Goal: Book appointment/travel/reservation

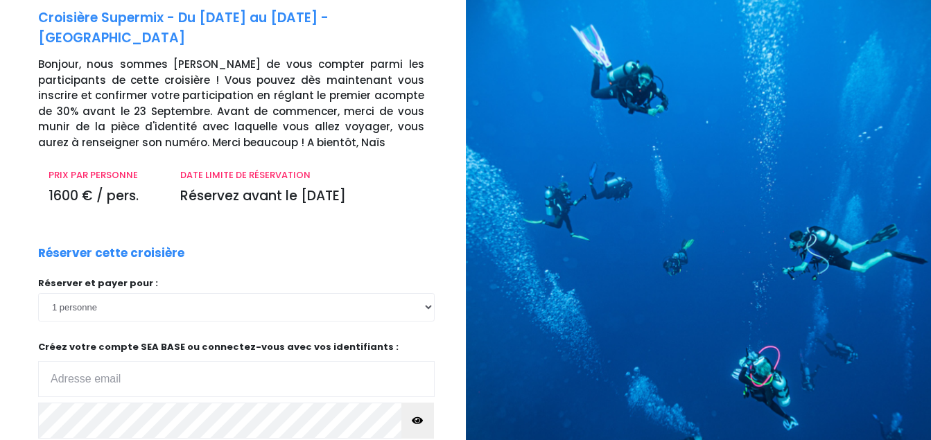
scroll to position [139, 0]
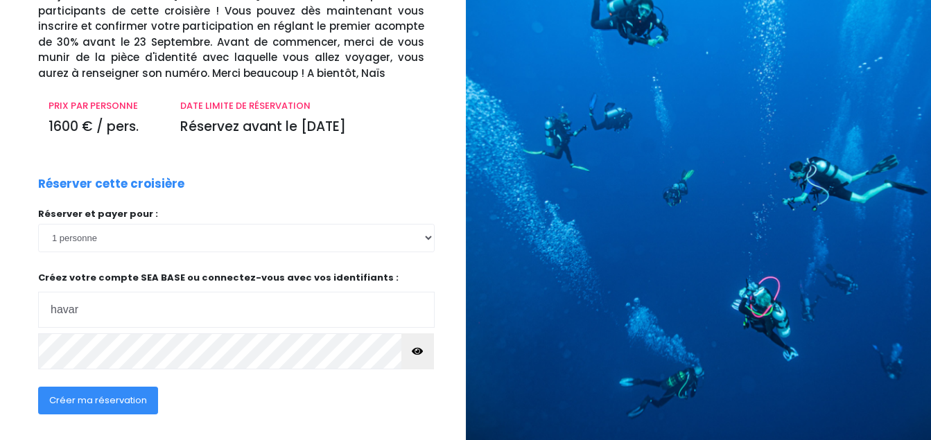
type input "havardvincent.moto@yahoo.fr"
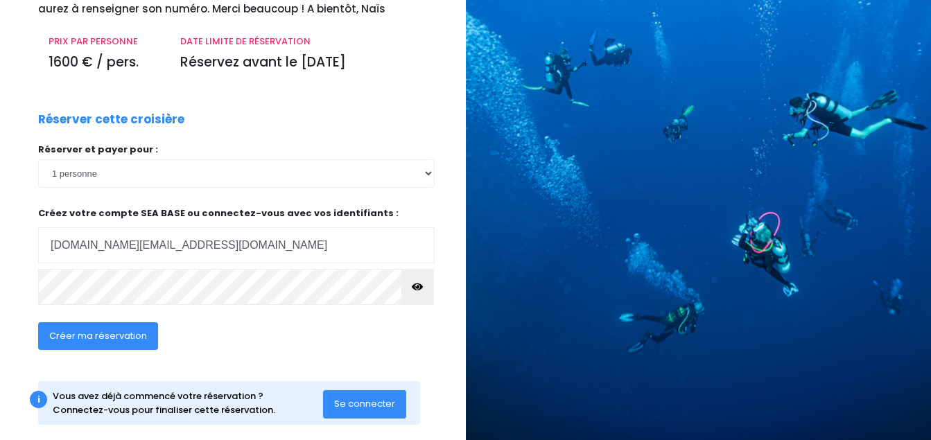
click at [107, 329] on span "Créer ma réservation" at bounding box center [98, 335] width 98 height 13
click at [419, 287] on icon "button" at bounding box center [417, 287] width 11 height 0
click at [101, 329] on span "Créer ma réservation" at bounding box center [98, 335] width 98 height 13
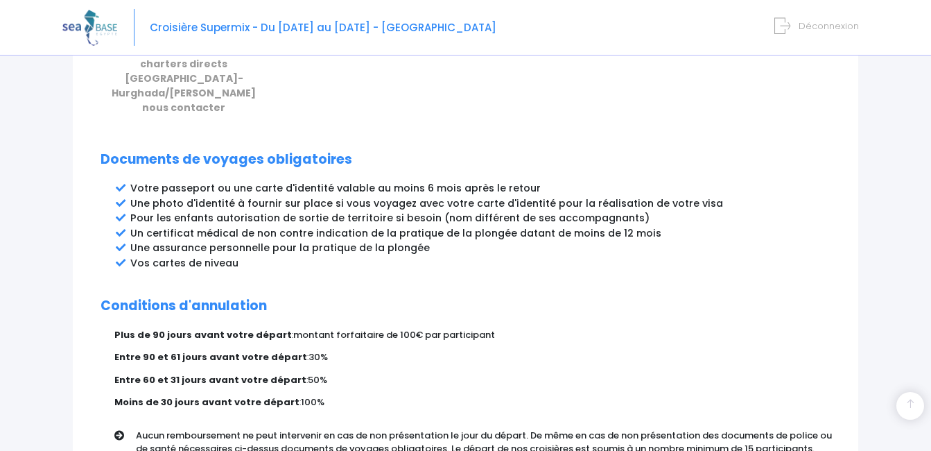
scroll to position [817, 0]
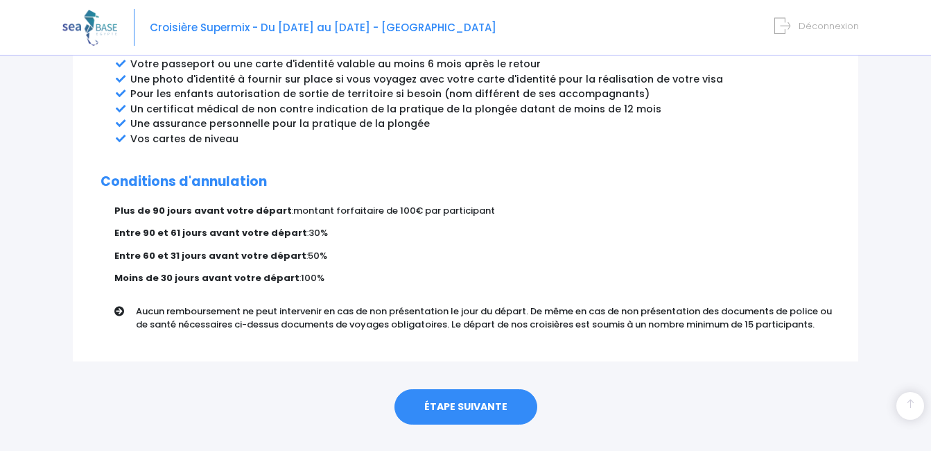
click at [449, 389] on link "ÉTAPE SUIVANTE" at bounding box center [465, 407] width 143 height 36
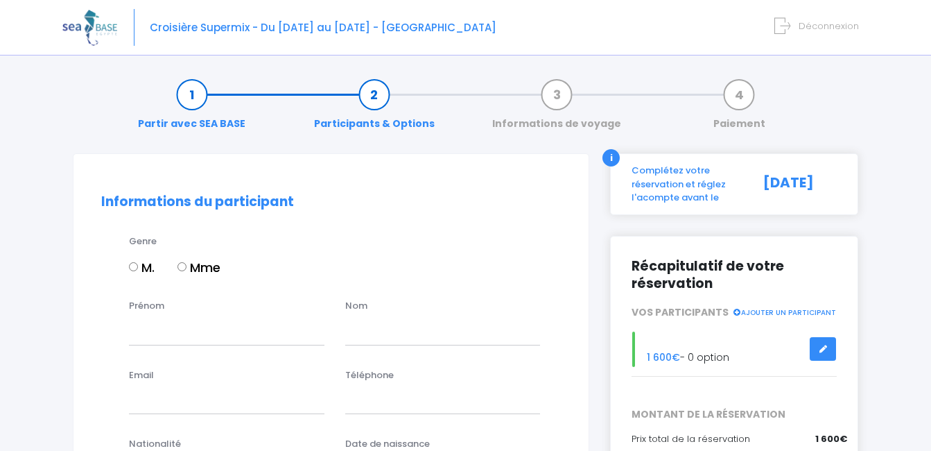
click at [139, 265] on label "M." at bounding box center [142, 267] width 26 height 19
click at [138, 265] on input "M." at bounding box center [133, 266] width 9 height 9
radio input "true"
click at [144, 329] on input "Prénom" at bounding box center [226, 331] width 195 height 28
type input "Vincent"
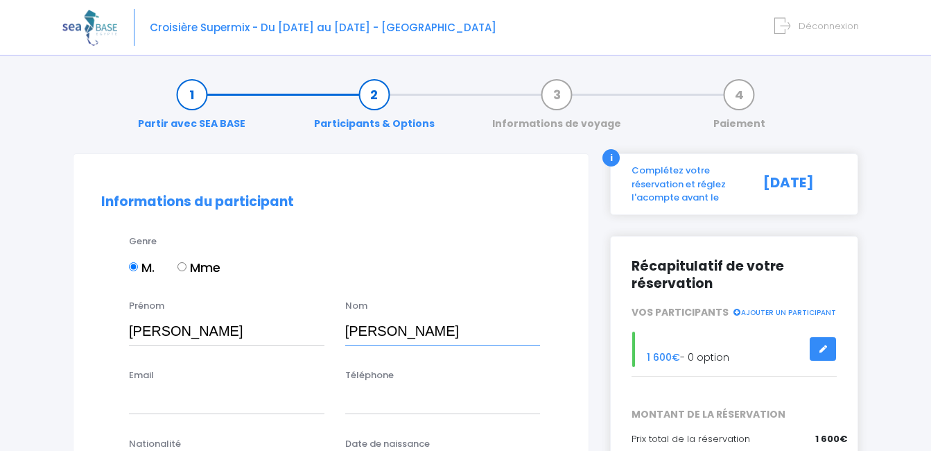
type input "HAVARD"
click at [154, 402] on input "Email" at bounding box center [226, 400] width 195 height 28
type input "havardvincent.moto@yahoo.fr"
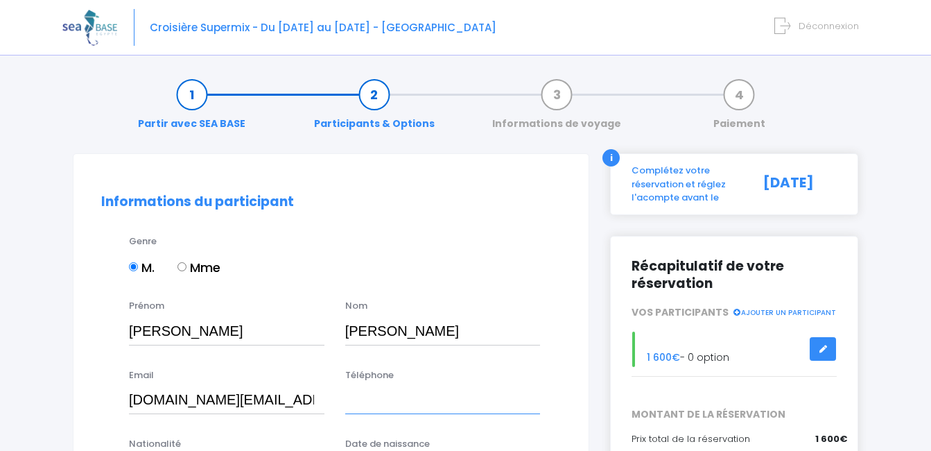
click at [374, 405] on input "Téléphone" at bounding box center [442, 400] width 195 height 28
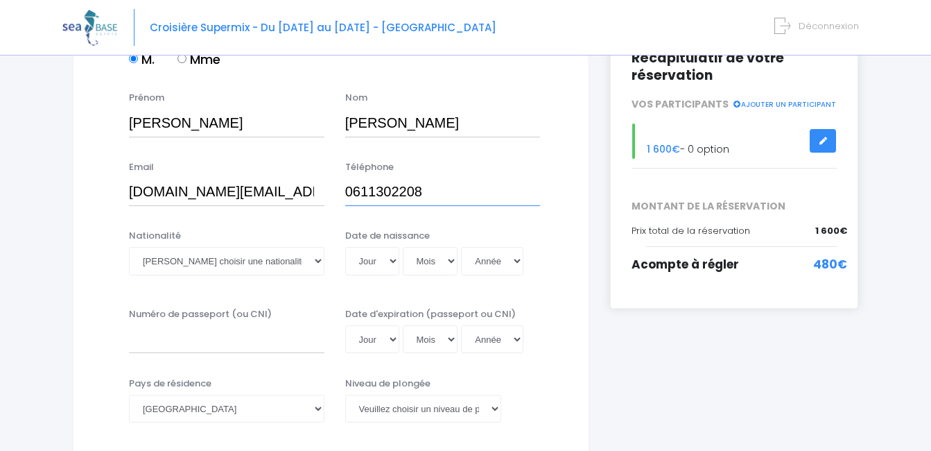
type input "0611302208"
click at [195, 253] on select "Veuillez choisir une nationalité Afghane Albanaise Algerienne Allemande America…" at bounding box center [226, 261] width 195 height 28
select select "Française"
click at [129, 247] on select "Veuillez choisir une nationalité Afghane Albanaise Algerienne Allemande America…" at bounding box center [226, 261] width 195 height 28
click at [376, 263] on select "Jour 01 02 03 04 05 06 07 08 09 10 11 12 13 14 15 16 17 18 19 20 21 22 23 24 25…" at bounding box center [372, 261] width 54 height 28
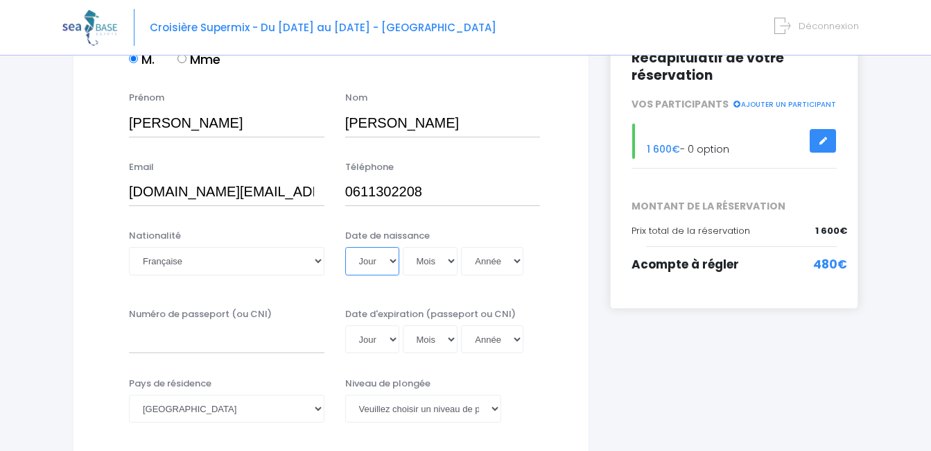
select select "20"
click at [345, 247] on select "Jour 01 02 03 04 05 06 07 08 09 10 11 12 13 14 15 16 17 18 19 20 21 22 23 24 25…" at bounding box center [372, 261] width 54 height 28
click at [451, 255] on select "Mois 01 02 03 04 05 06 07 08 09 10 11 12" at bounding box center [430, 261] width 55 height 28
select select "03"
click at [403, 247] on select "Mois 01 02 03 04 05 06 07 08 09 10 11 12" at bounding box center [430, 261] width 55 height 28
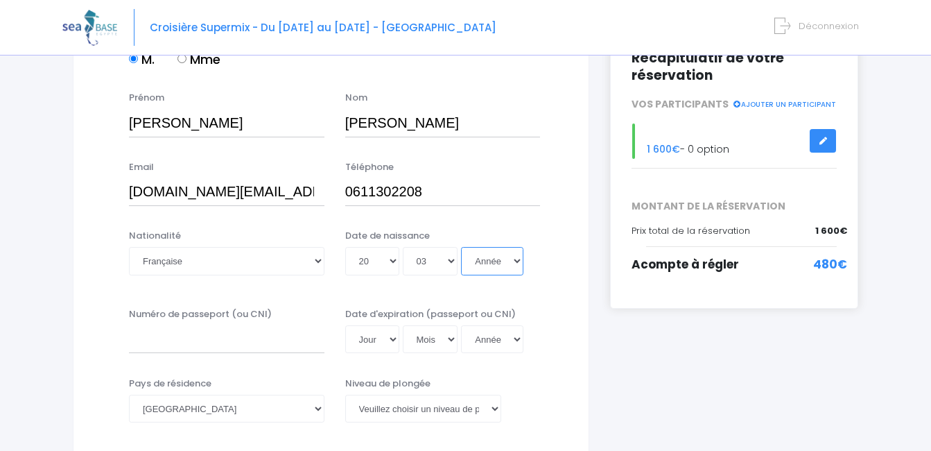
click at [507, 268] on select "Année 2045 2044 2043 2042 2041 2040 2039 2038 2037 2036 2035 2034 2033 2032 203…" at bounding box center [492, 261] width 62 height 28
select select "1966"
click at [461, 247] on select "Année 2045 2044 2043 2042 2041 2040 2039 2038 2037 2036 2035 2034 2033 2032 203…" at bounding box center [492, 261] width 62 height 28
type input "1966-03-20"
click at [183, 326] on input "Numéro de passeport (ou CNI)" at bounding box center [226, 339] width 195 height 28
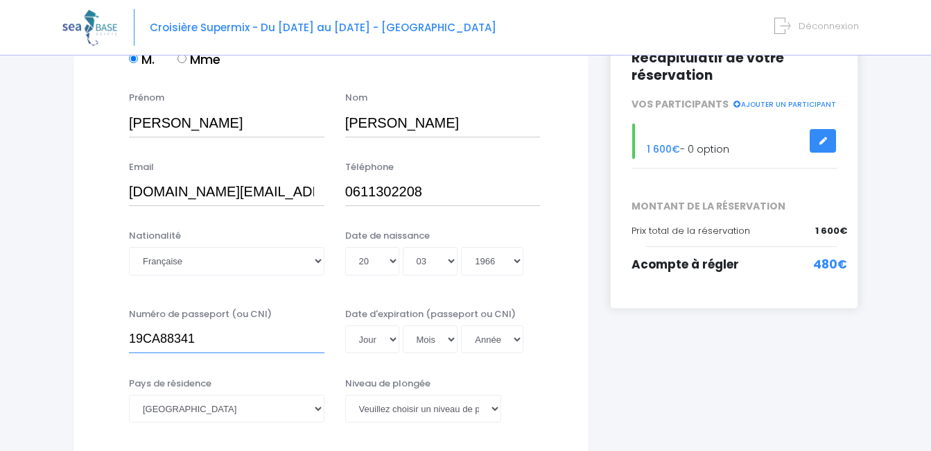
type input "19CA88341"
click at [381, 338] on select "Jour 01 02 03 04 05 06 07 08 09 10 11 12 13 14 15 16 17 18 19 20 21 22 23 24 25…" at bounding box center [372, 339] width 54 height 28
select select "18"
click at [345, 325] on select "Jour 01 02 03 04 05 06 07 08 09 10 11 12 13 14 15 16 17 18 19 20 21 22 23 24 25…" at bounding box center [372, 339] width 54 height 28
click at [448, 331] on select "Mois 01 02 03 04 05 06 07 08 09 10 11 12" at bounding box center [430, 339] width 55 height 28
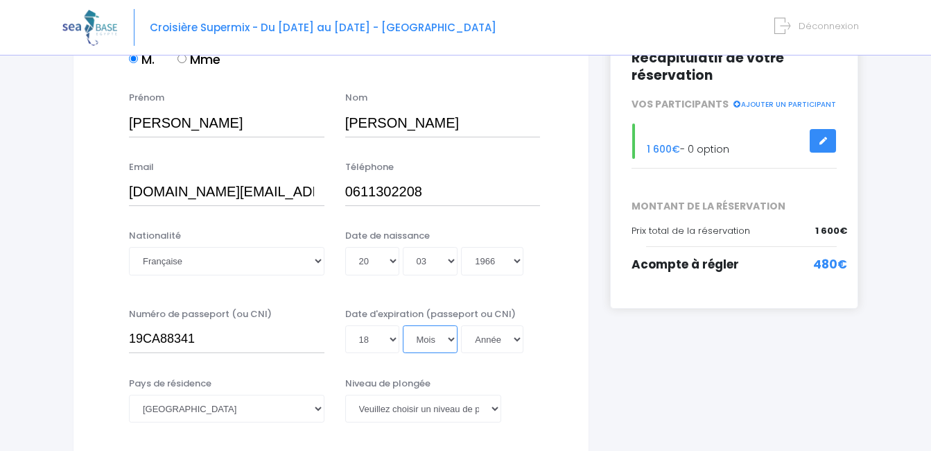
select select "03"
click at [403, 325] on select "Mois 01 02 03 04 05 06 07 08 09 10 11 12" at bounding box center [430, 339] width 55 height 28
click at [514, 329] on select "Année 2045 2044 2043 2042 2041 2040 2039 2038 2037 2036 2035 2034 2033 2032 203…" at bounding box center [492, 339] width 62 height 28
select select "2029"
click at [461, 325] on select "Année 2045 2044 2043 2042 2041 2040 2039 2038 2037 2036 2035 2034 2033 2032 203…" at bounding box center [492, 339] width 62 height 28
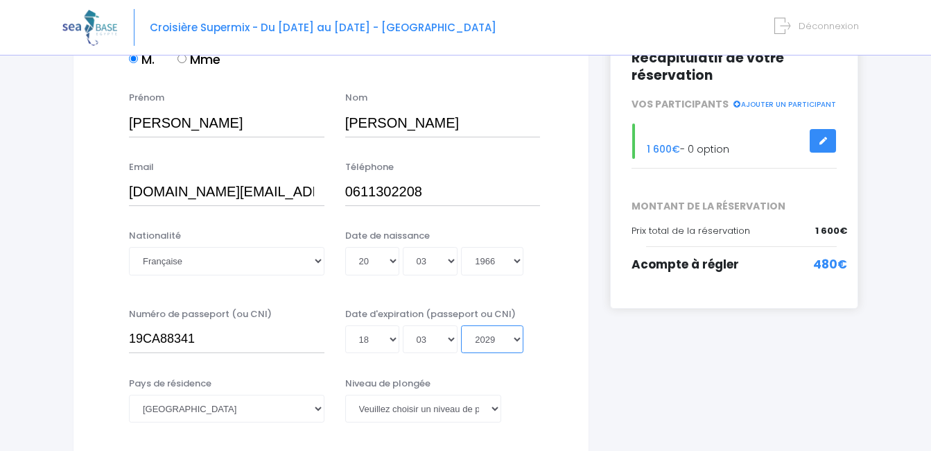
type input "2029-03-18"
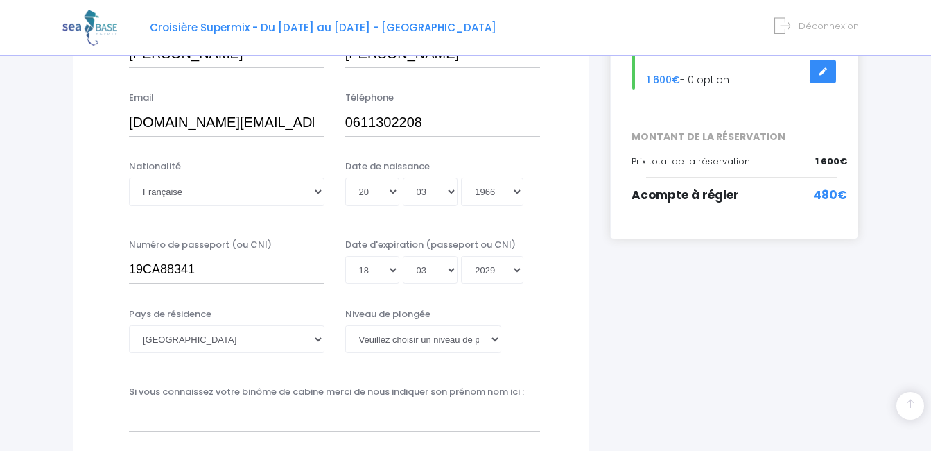
scroll to position [347, 0]
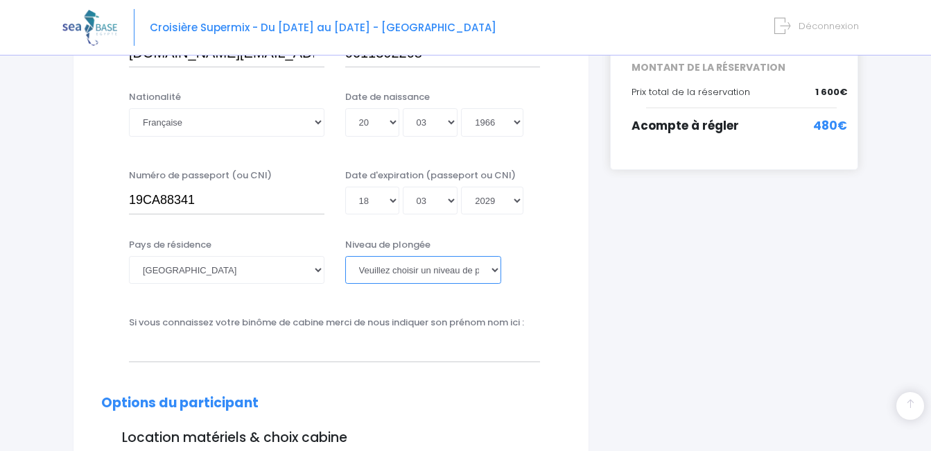
click at [415, 272] on select "Veuillez choisir un niveau de plongée Non plongeur Junior OW diver Adventure OW…" at bounding box center [423, 270] width 156 height 28
select select "N3"
click at [345, 256] on select "Veuillez choisir un niveau de plongée Non plongeur Junior OW diver Adventure OW…" at bounding box center [423, 270] width 156 height 28
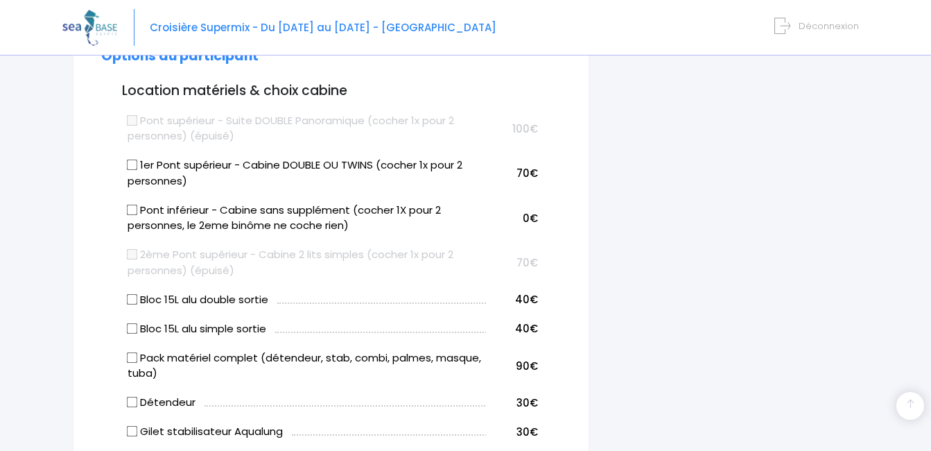
scroll to position [624, 0]
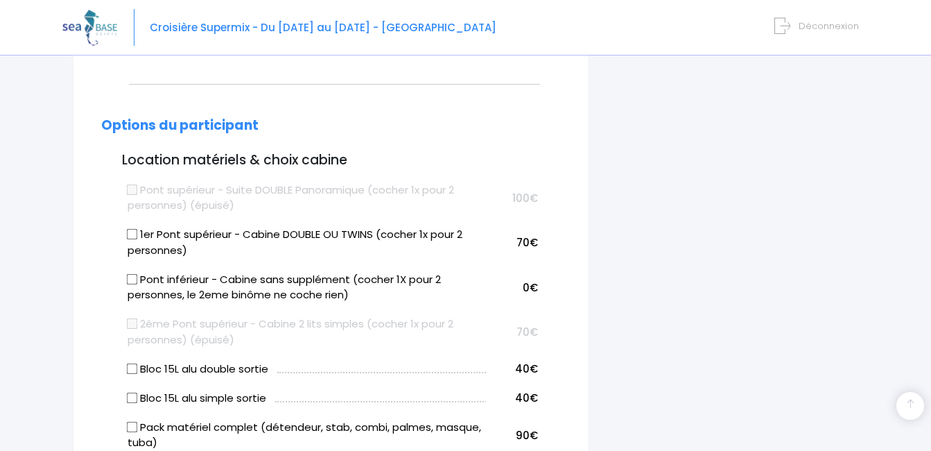
click at [134, 397] on input "Bloc 15L alu simple sortie" at bounding box center [132, 397] width 11 height 11
checkbox input "true"
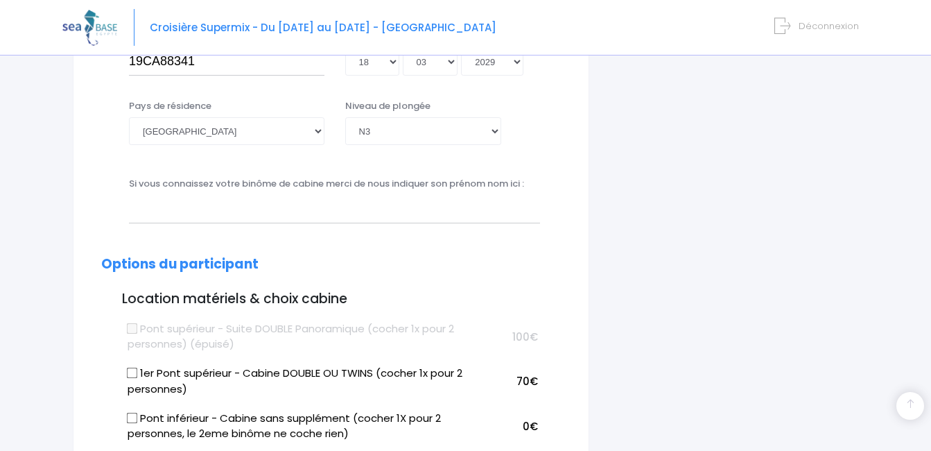
scroll to position [554, 0]
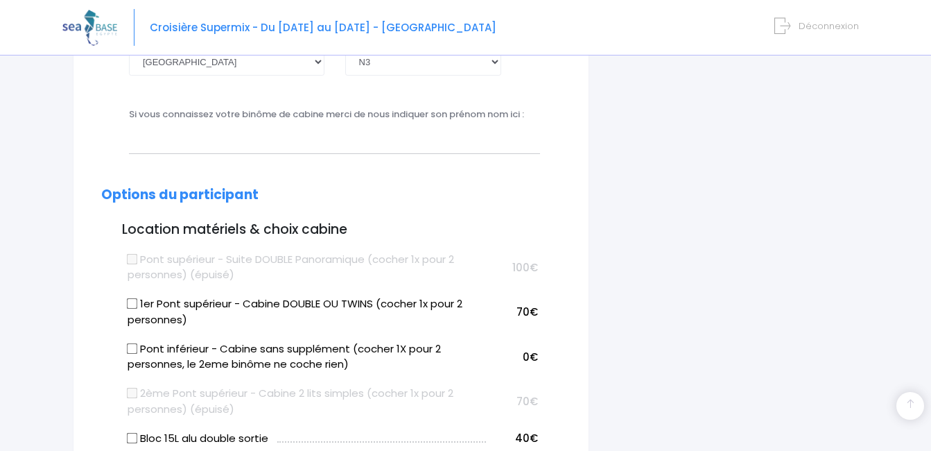
click at [127, 307] on input "1er Pont supérieur - Cabine DOUBLE OU TWINS (cocher 1x pour 2 personnes)" at bounding box center [132, 303] width 11 height 11
checkbox input "true"
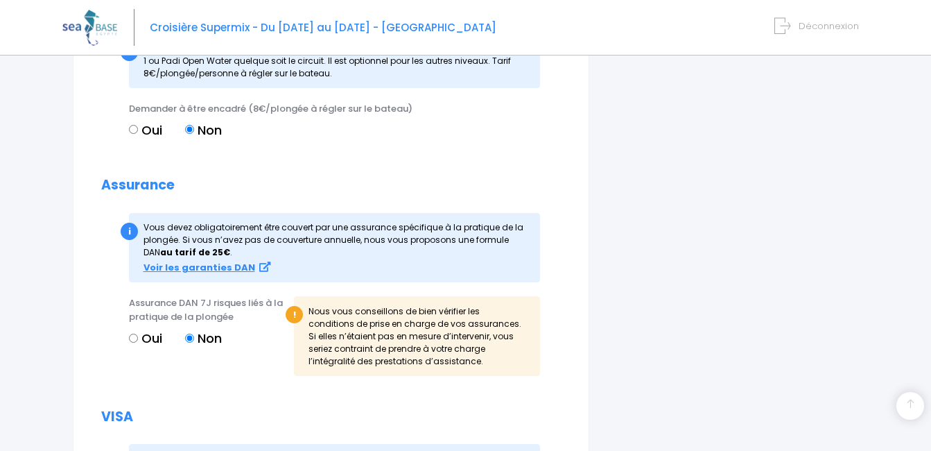
scroll to position [1525, 0]
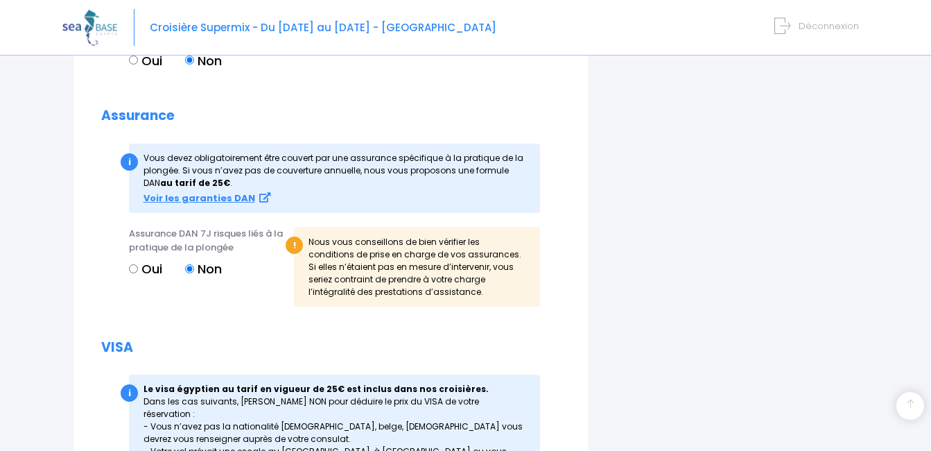
click at [132, 271] on input "Oui" at bounding box center [133, 268] width 9 height 9
radio input "true"
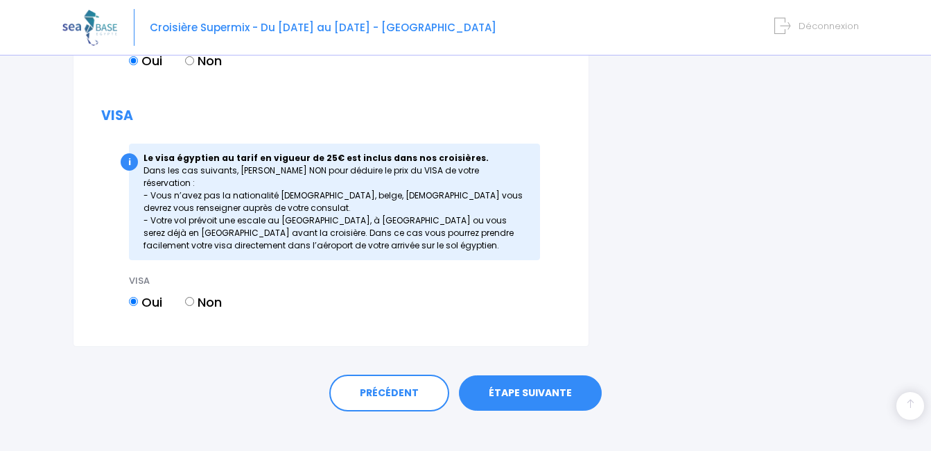
scroll to position [1736, 0]
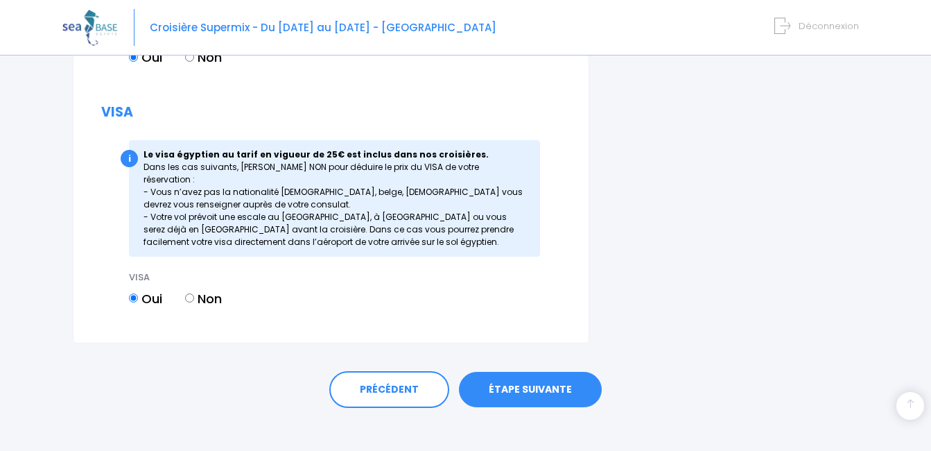
click at [550, 371] on link "ÉTAPE SUIVANTE" at bounding box center [530, 389] width 143 height 36
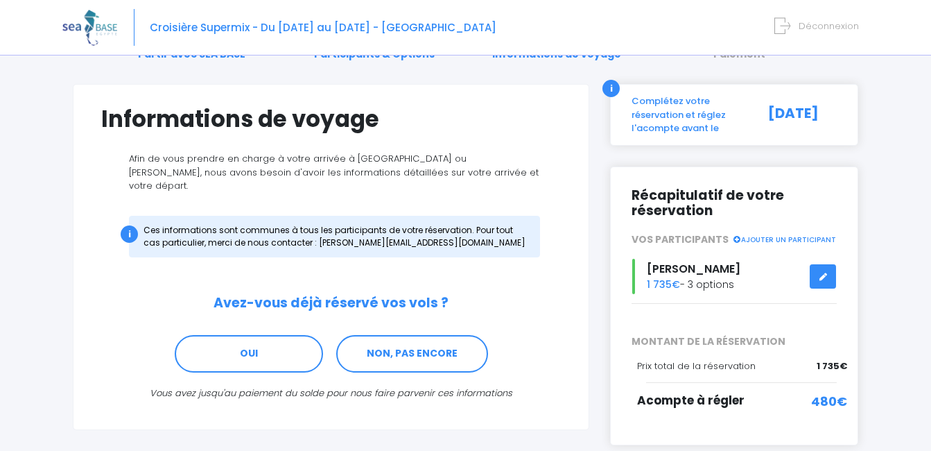
scroll to position [139, 0]
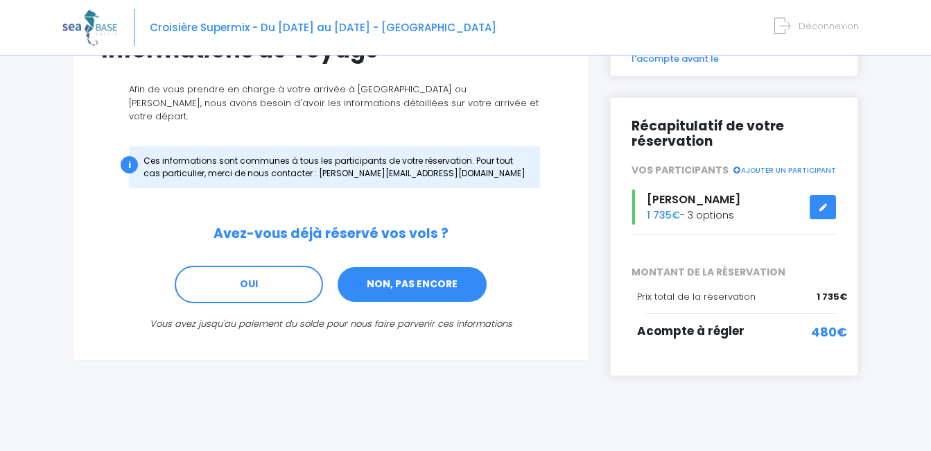
click at [414, 265] on link "NON, PAS ENCORE" at bounding box center [412, 283] width 152 height 37
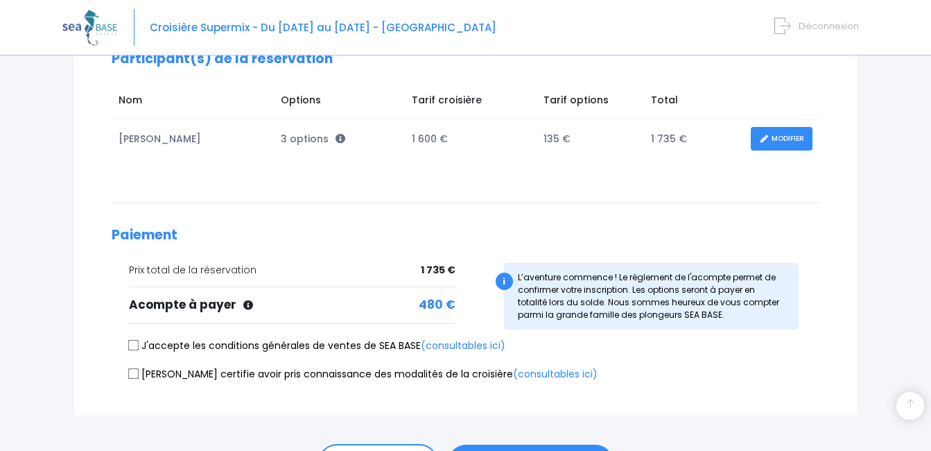
scroll to position [277, 0]
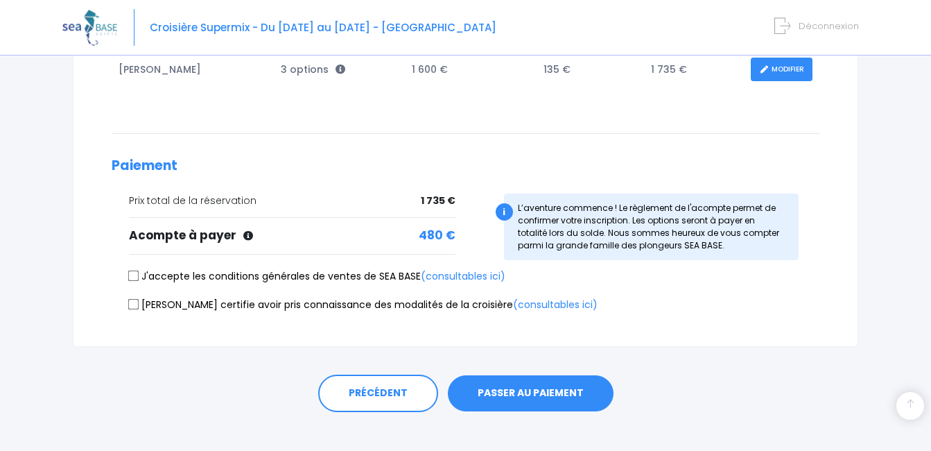
click at [136, 275] on input "J'accepte les conditions générales de ventes de SEA BASE (consultables ici)" at bounding box center [133, 275] width 11 height 11
checkbox input "true"
click at [138, 303] on input "Je certifie avoir pris connaissance des modalités de la croisière (consultables…" at bounding box center [133, 303] width 11 height 11
checkbox input "true"
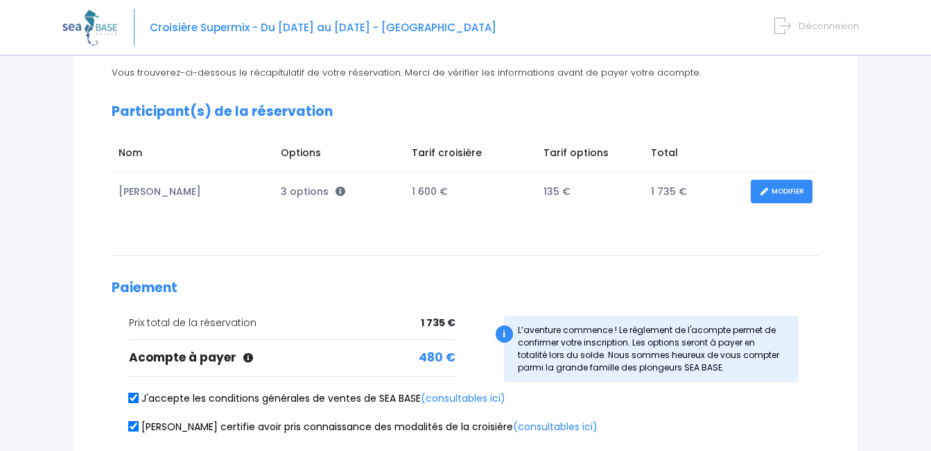
scroll to position [294, 0]
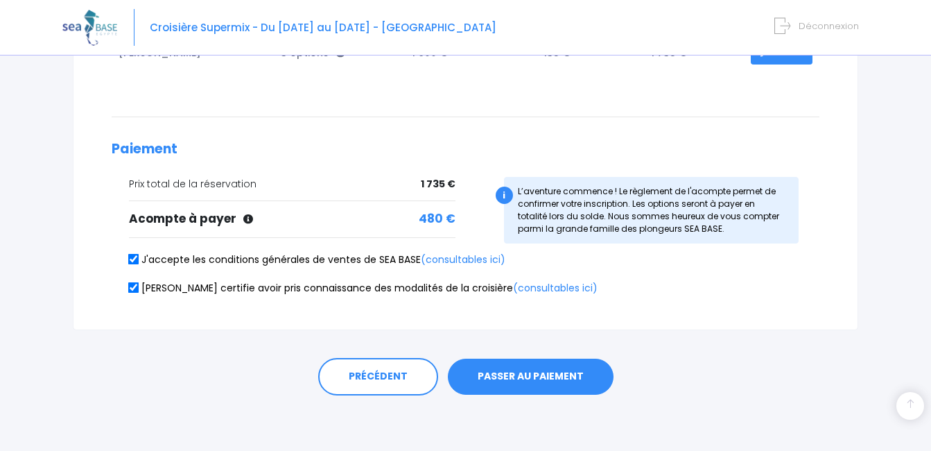
click at [518, 380] on button "PASSER AU PAIEMENT" at bounding box center [531, 376] width 166 height 36
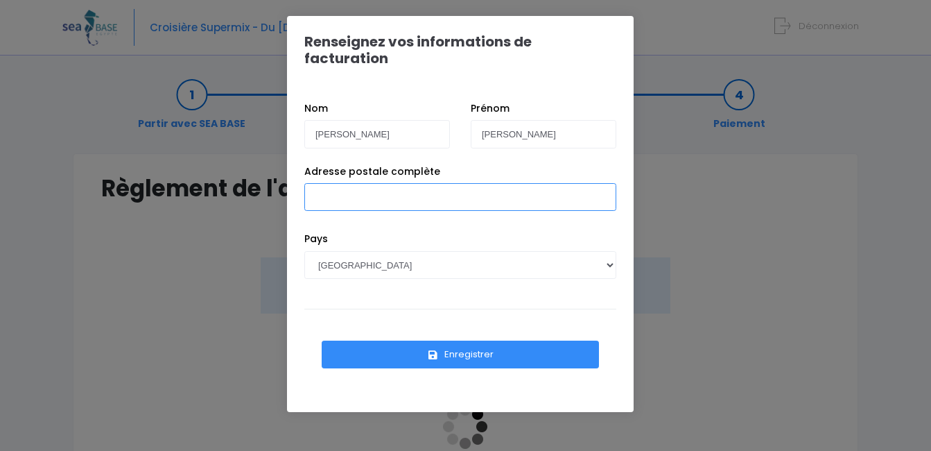
click at [350, 183] on input "Adresse postale complète" at bounding box center [460, 197] width 312 height 28
type input "[STREET_ADDRESS]"
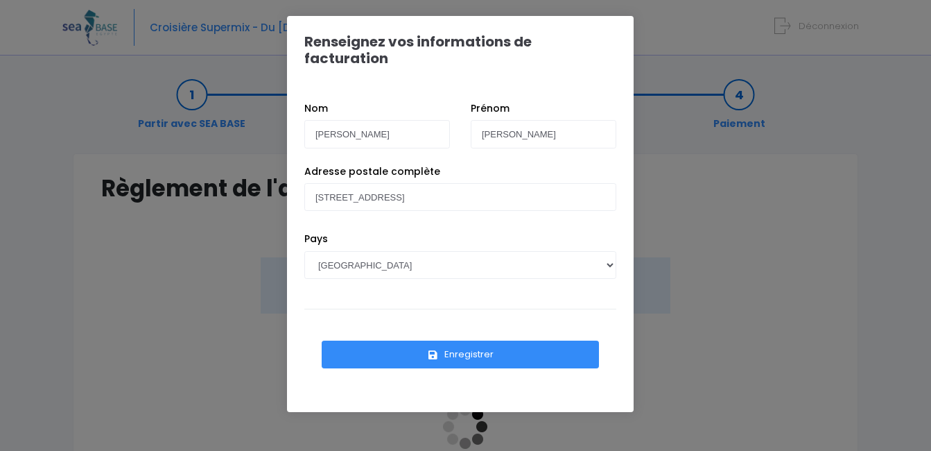
click at [423, 342] on button "Enregistrer" at bounding box center [460, 354] width 277 height 28
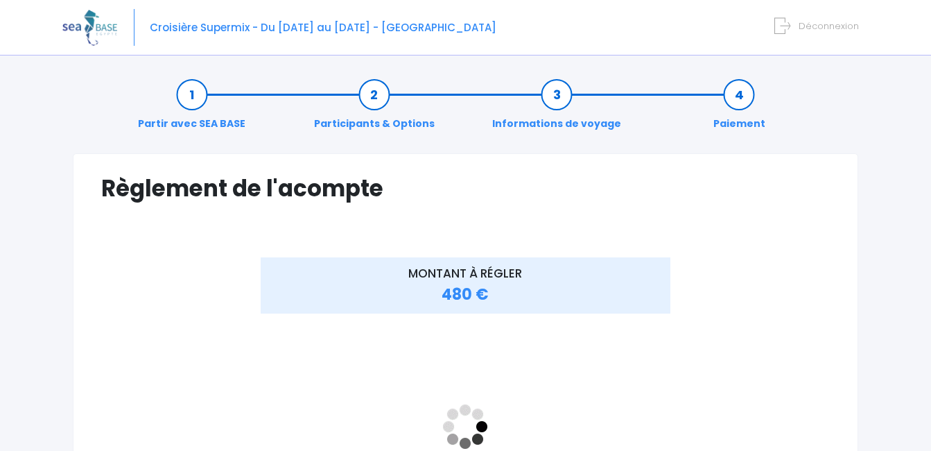
scroll to position [139, 0]
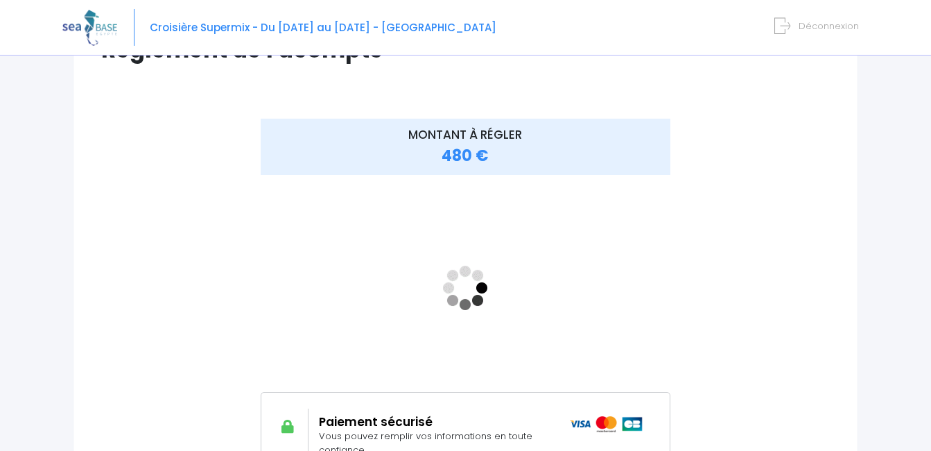
click at [694, 297] on div "MONTANT À RÉGLER 480 €" at bounding box center [465, 296] width 486 height 354
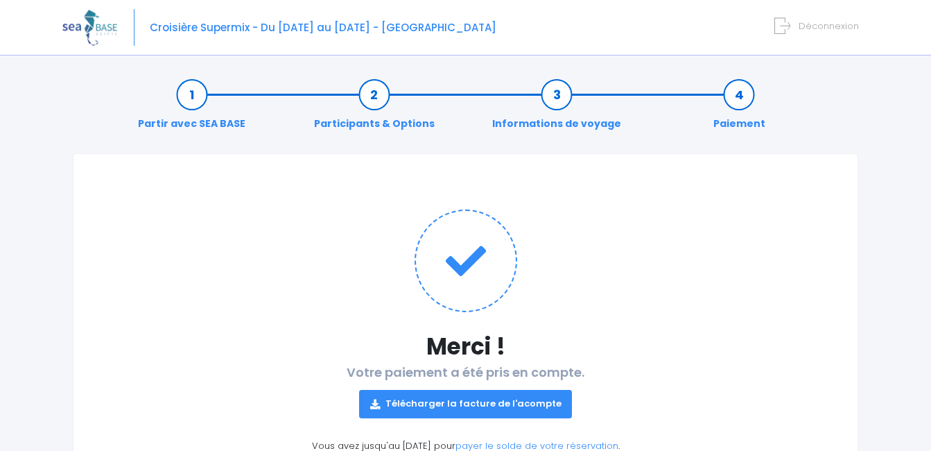
scroll to position [69, 0]
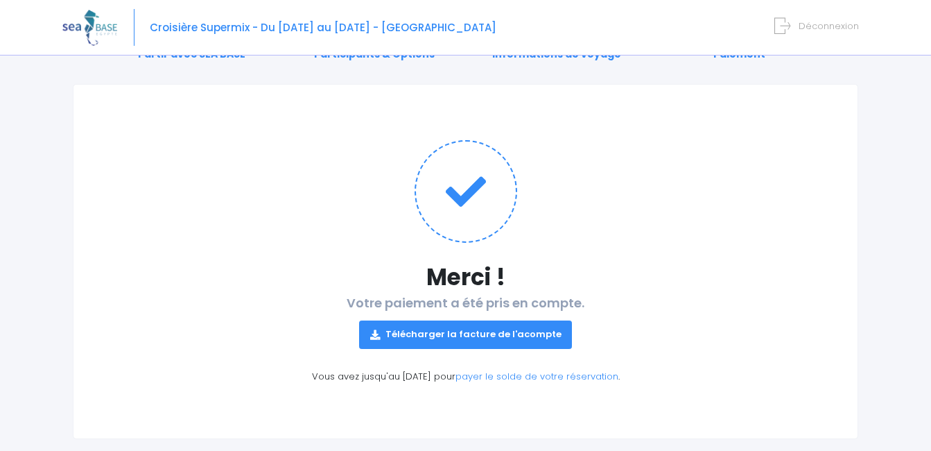
click at [527, 335] on link "Télécharger la facture de l'acompte" at bounding box center [465, 334] width 213 height 28
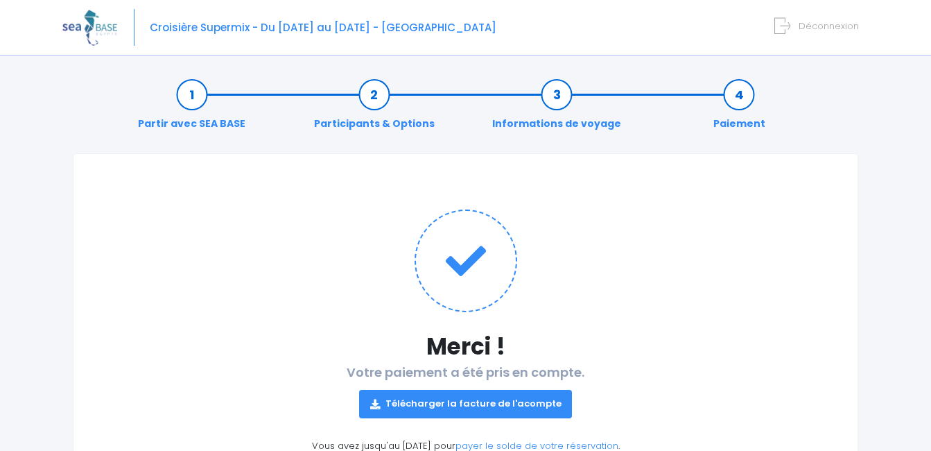
scroll to position [92, 0]
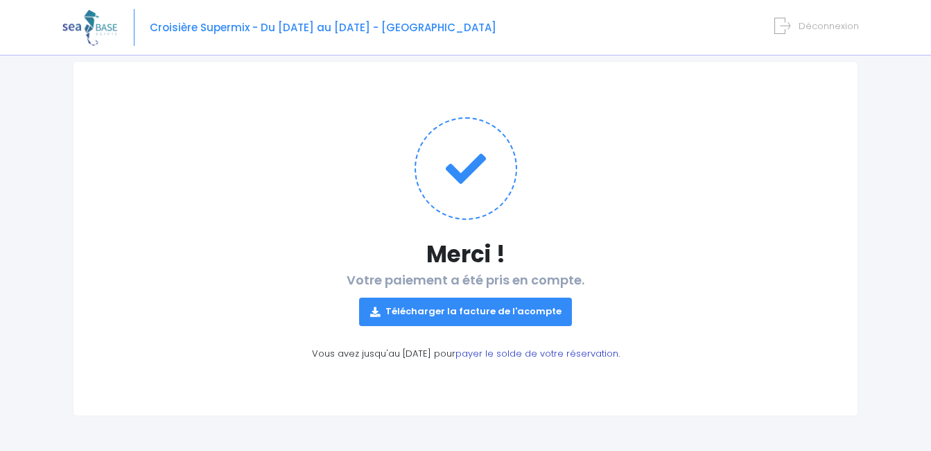
click at [530, 356] on link "payer le solde de votre réservation" at bounding box center [536, 353] width 163 height 13
